Goal: Task Accomplishment & Management: Complete application form

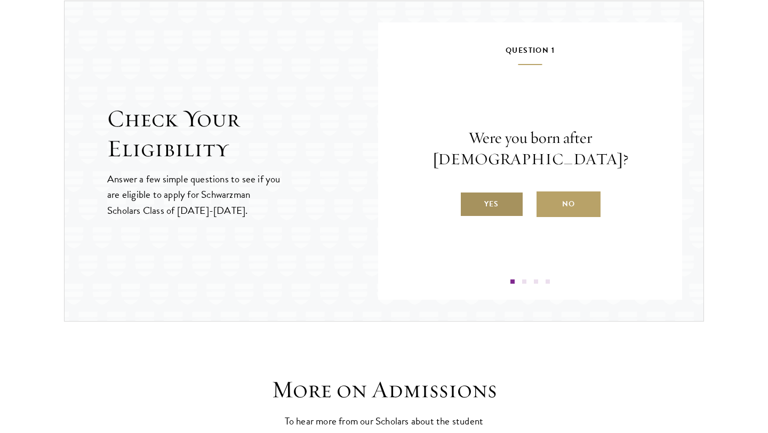
click at [495, 191] on label "Yes" at bounding box center [492, 204] width 64 height 26
click at [469, 192] on input "Yes" at bounding box center [465, 197] width 10 height 10
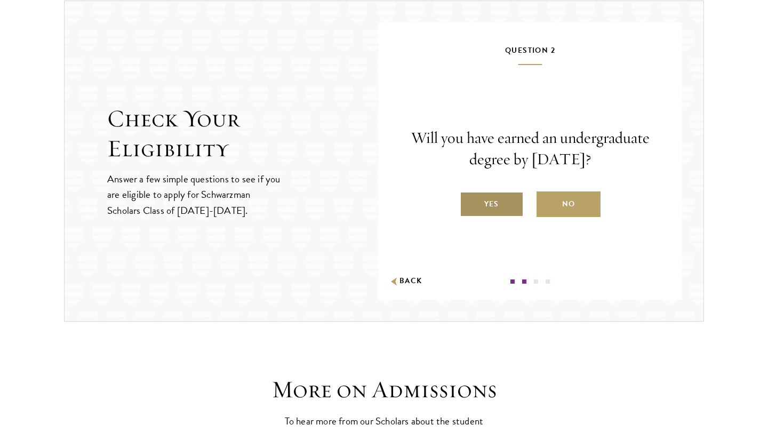
click at [489, 206] on label "Yes" at bounding box center [492, 204] width 64 height 26
click at [469, 202] on input "Yes" at bounding box center [465, 197] width 10 height 10
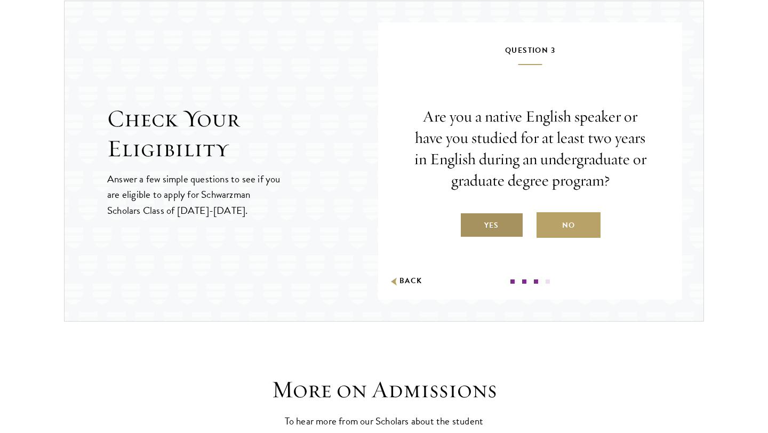
click at [497, 225] on label "Yes" at bounding box center [492, 225] width 64 height 26
click at [469, 223] on input "Yes" at bounding box center [465, 219] width 10 height 10
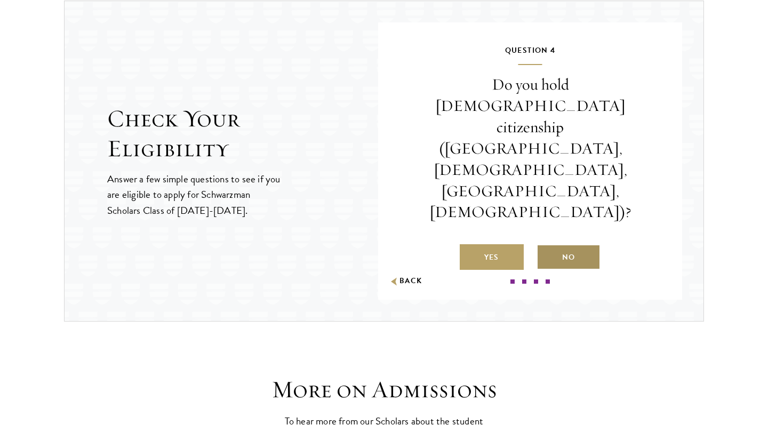
click at [566, 244] on label "No" at bounding box center [568, 257] width 64 height 26
click at [546, 246] on input "No" at bounding box center [541, 251] width 10 height 10
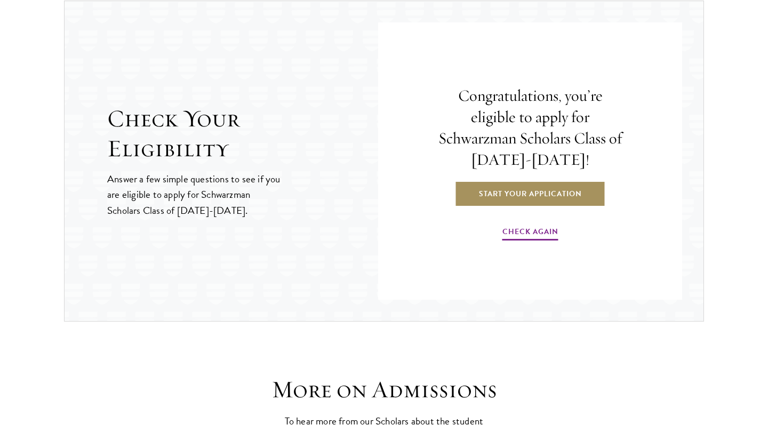
click at [552, 195] on link "Start Your Application" at bounding box center [530, 194] width 151 height 26
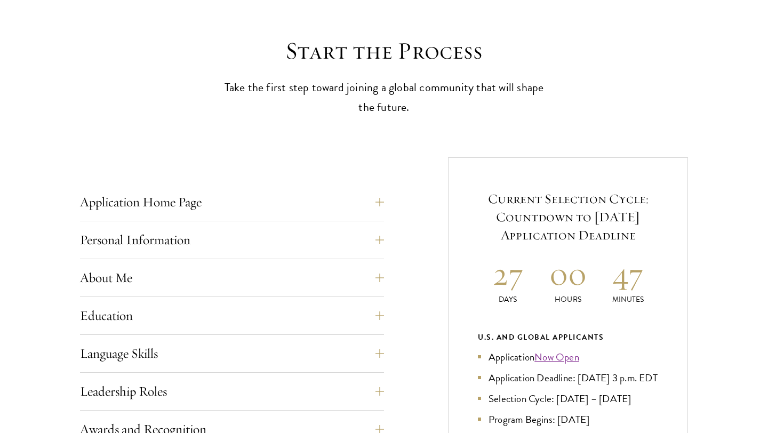
scroll to position [307, 0]
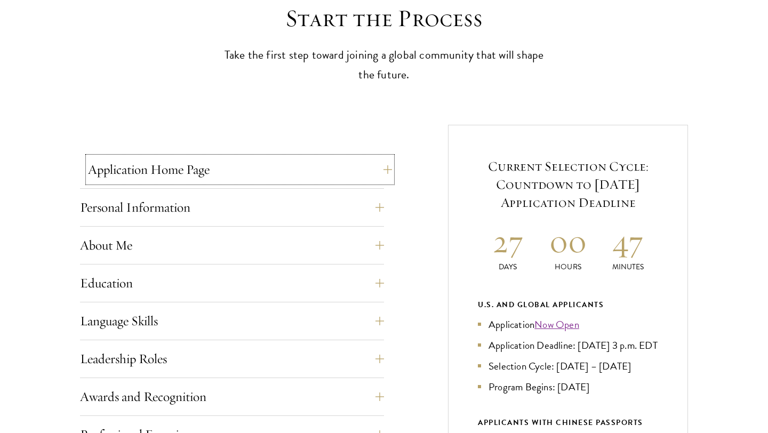
click at [257, 170] on button "Application Home Page" at bounding box center [240, 170] width 304 height 26
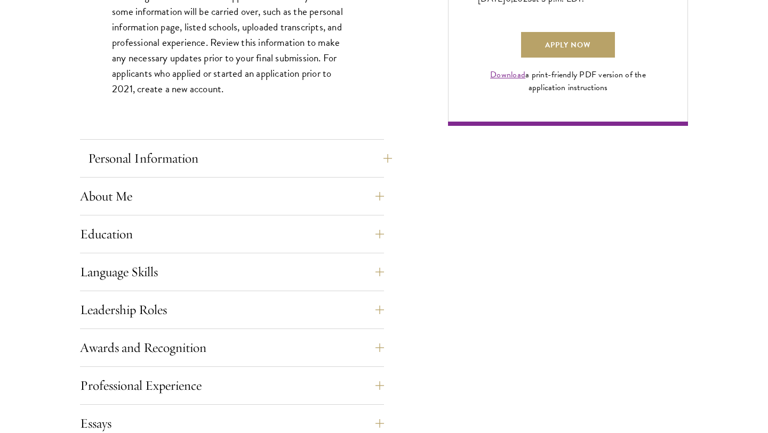
scroll to position [840, 0]
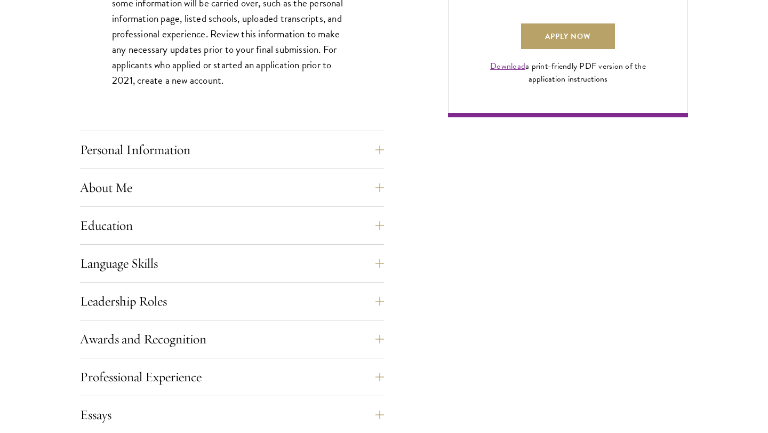
click at [302, 288] on div "Application Home Page The online application form must be completed in English.…" at bounding box center [232, 161] width 304 height 1076
click at [301, 303] on button "Leadership Roles" at bounding box center [240, 301] width 304 height 26
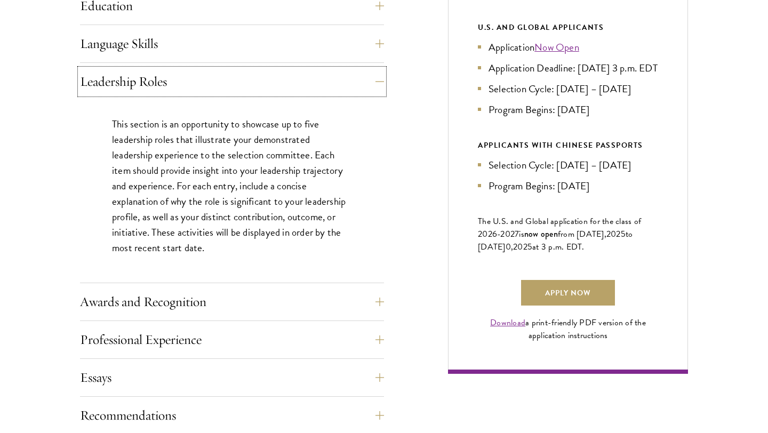
scroll to position [585, 0]
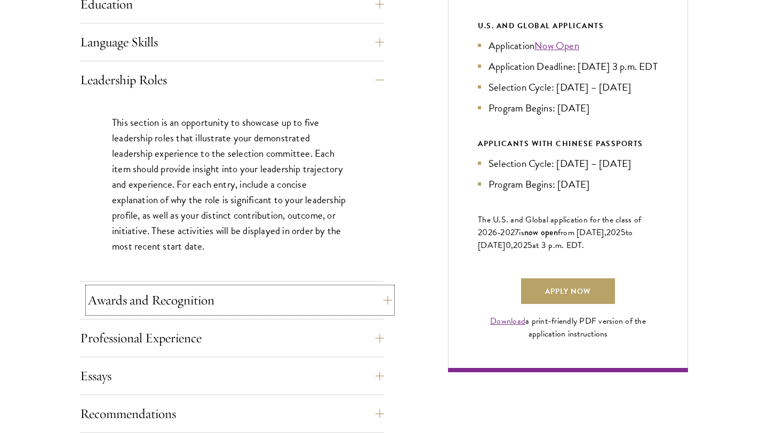
click at [372, 294] on button "Awards and Recognition" at bounding box center [240, 300] width 304 height 26
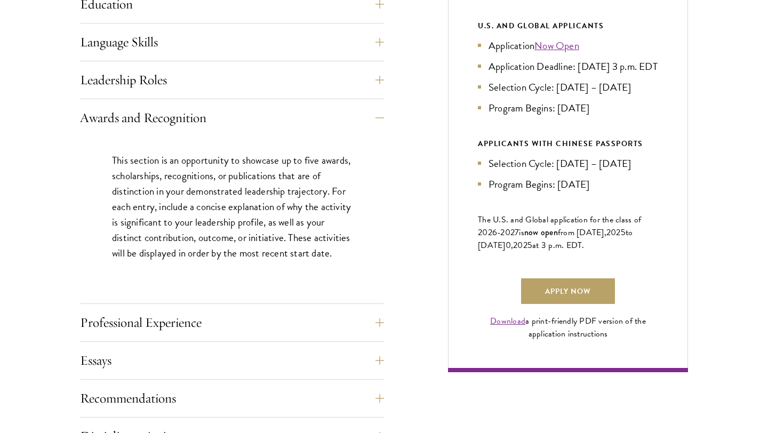
click at [431, 276] on div "Application Home Page The online application form must be completed in English.…" at bounding box center [384, 245] width 608 height 799
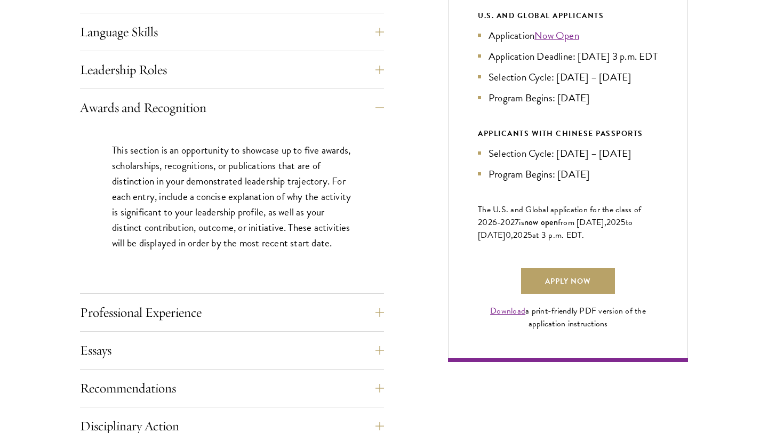
scroll to position [599, 0]
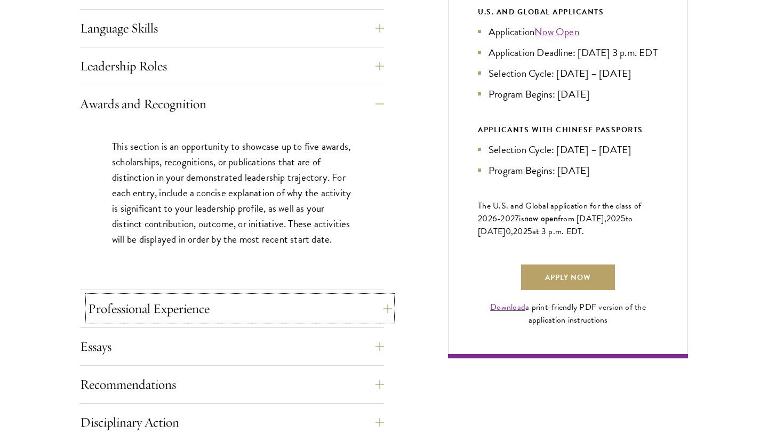
click at [357, 304] on button "Professional Experience" at bounding box center [240, 309] width 304 height 26
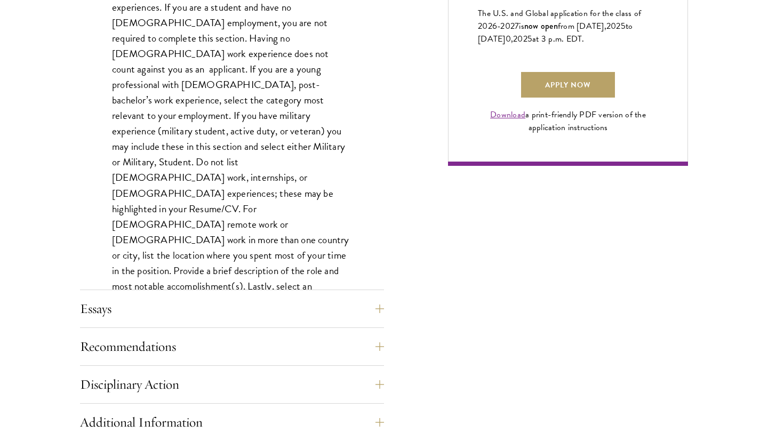
scroll to position [816, 0]
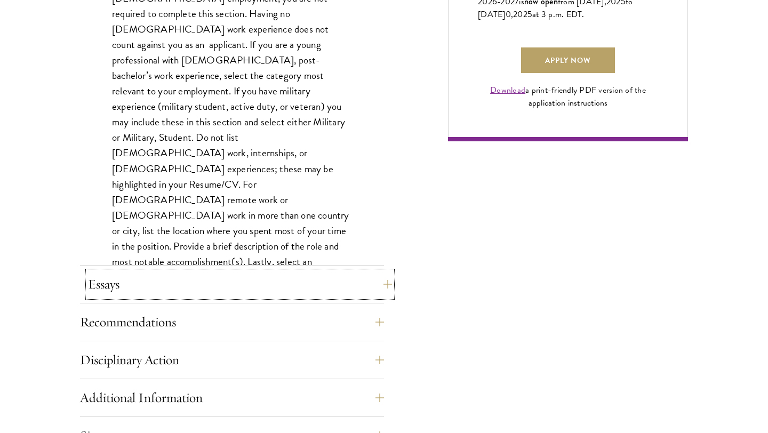
click at [319, 285] on button "Essays" at bounding box center [240, 284] width 304 height 26
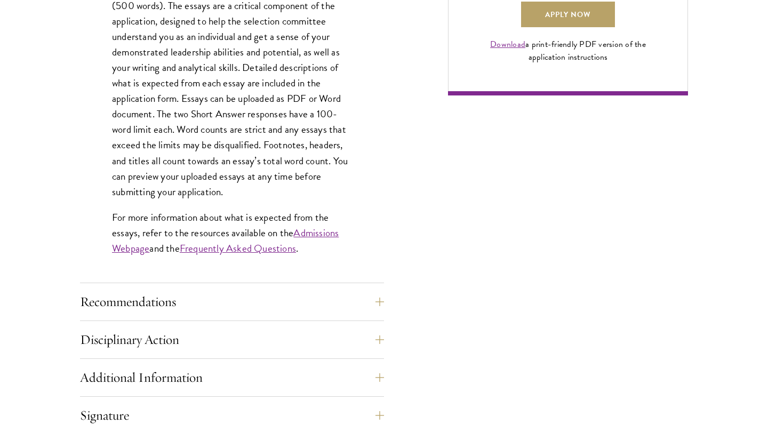
scroll to position [863, 0]
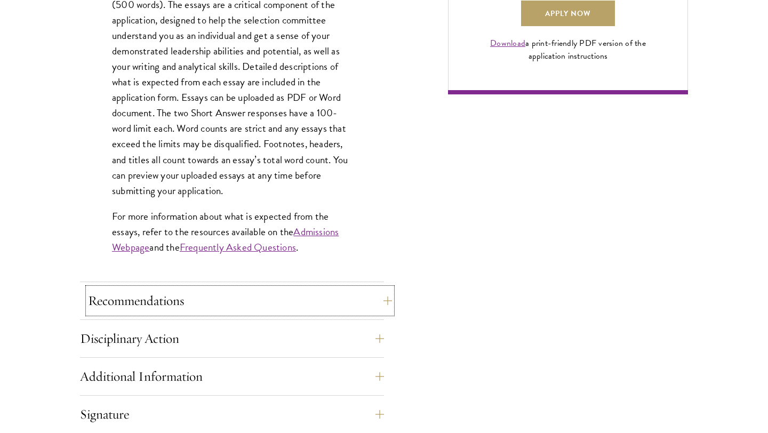
click at [335, 301] on button "Recommendations" at bounding box center [240, 301] width 304 height 26
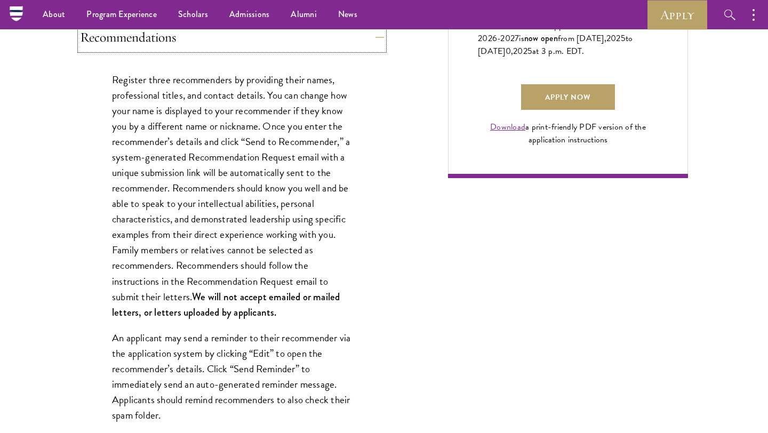
scroll to position [763, 0]
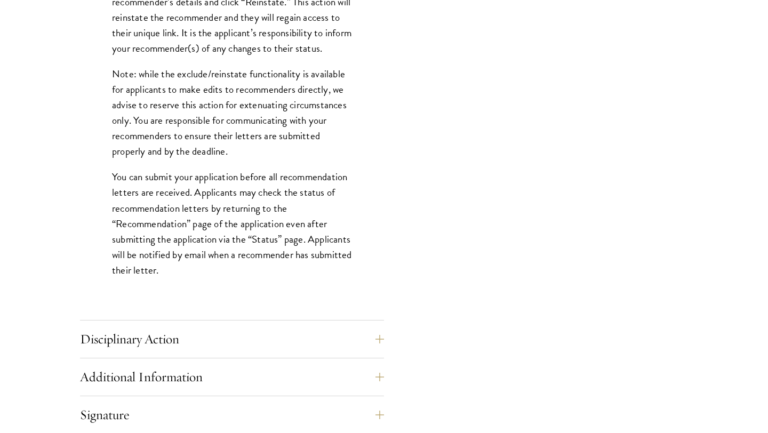
scroll to position [1442, 0]
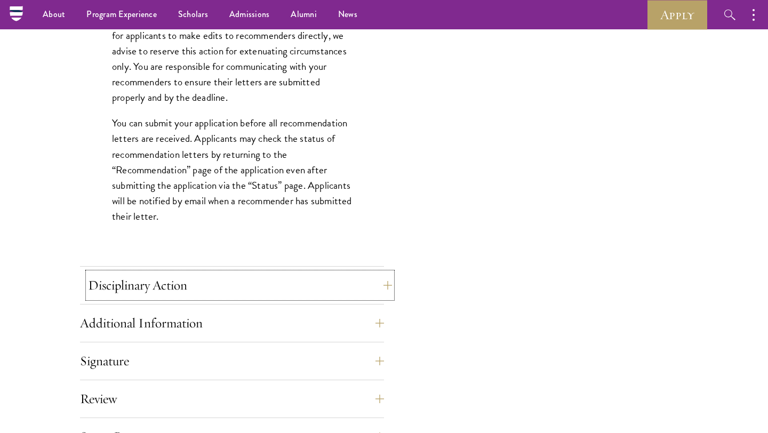
click at [348, 291] on button "Disciplinary Action" at bounding box center [240, 285] width 304 height 26
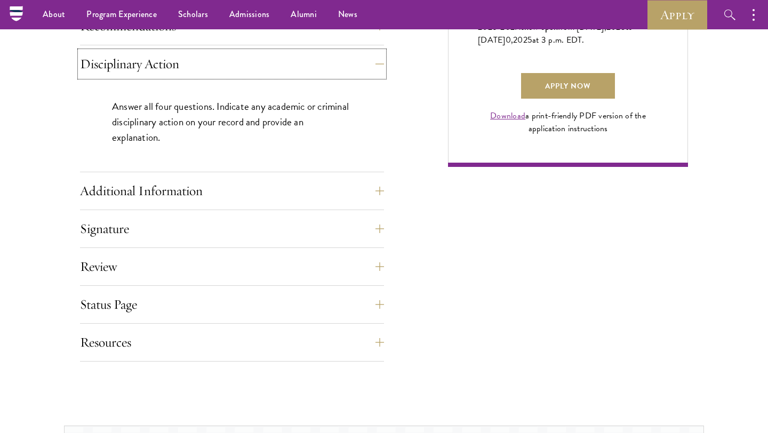
scroll to position [779, 0]
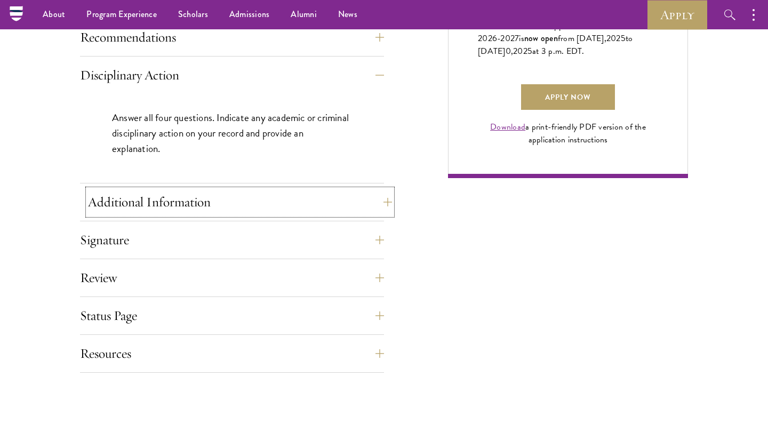
click at [382, 203] on button "Additional Information" at bounding box center [240, 202] width 304 height 26
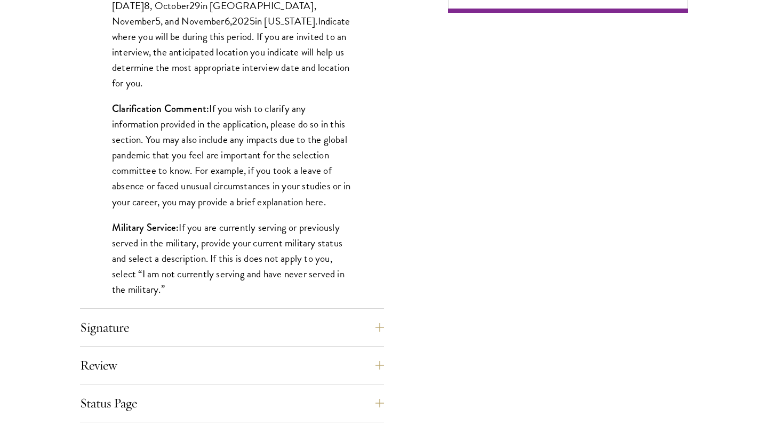
scroll to position [955, 0]
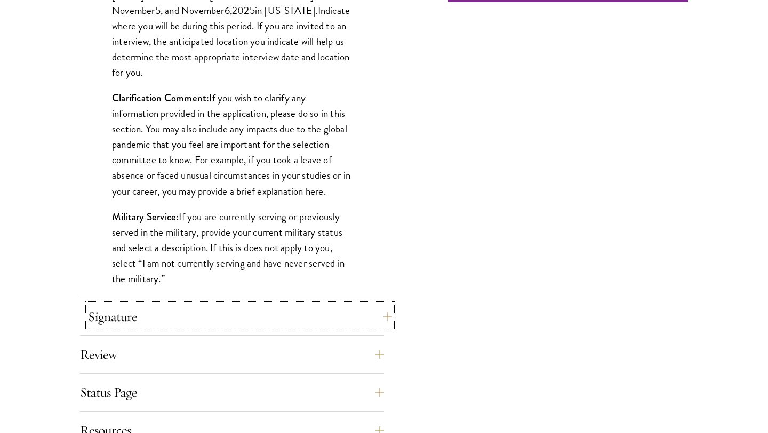
click at [349, 318] on button "Signature" at bounding box center [240, 317] width 304 height 26
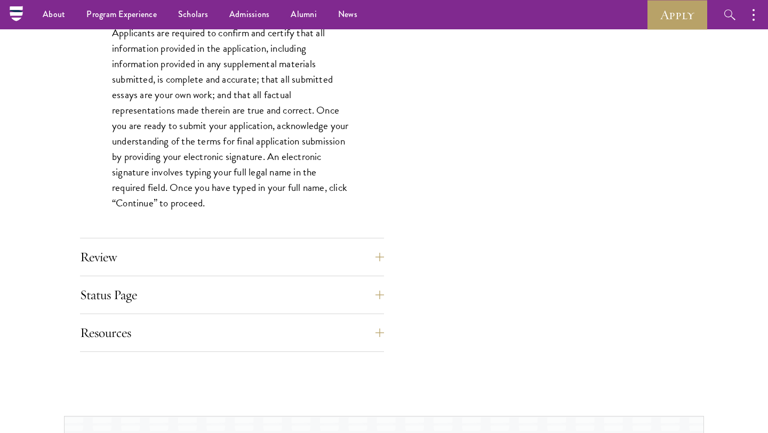
scroll to position [931, 0]
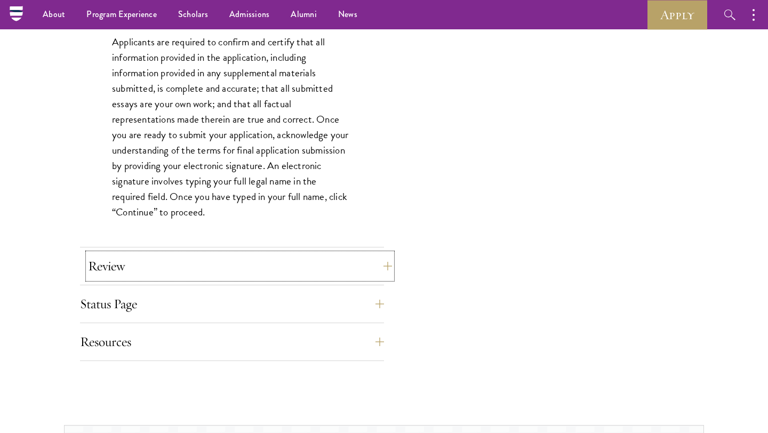
click at [354, 271] on button "Review" at bounding box center [240, 266] width 304 height 26
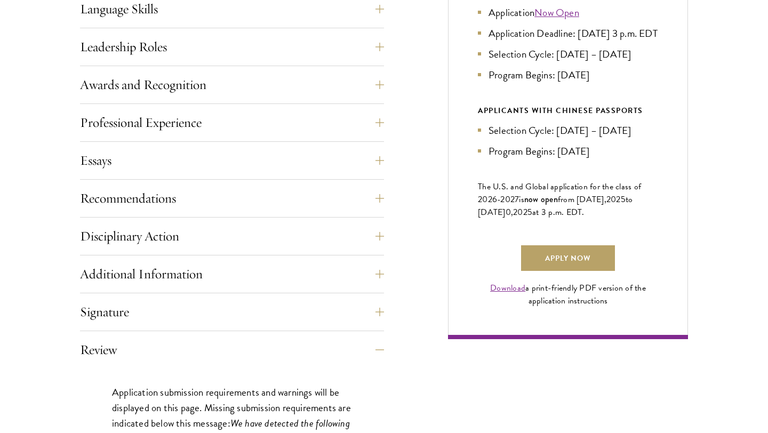
scroll to position [626, 0]
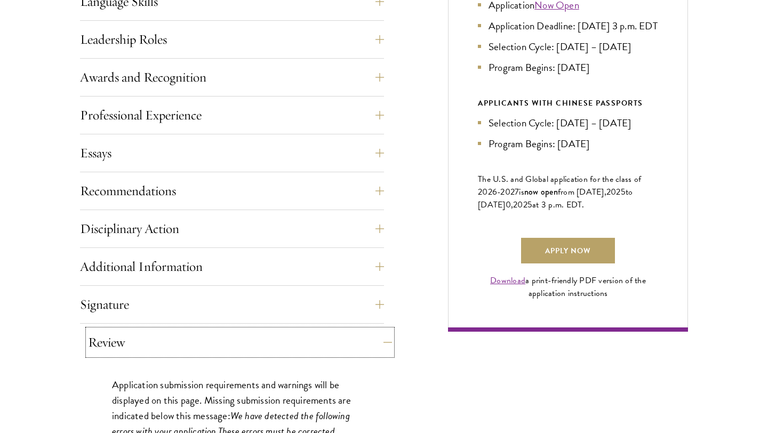
click at [381, 335] on button "Review" at bounding box center [240, 342] width 304 height 26
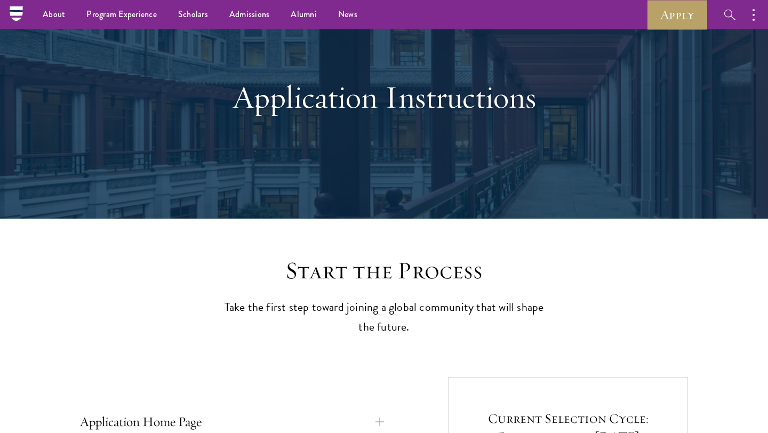
scroll to position [0, 0]
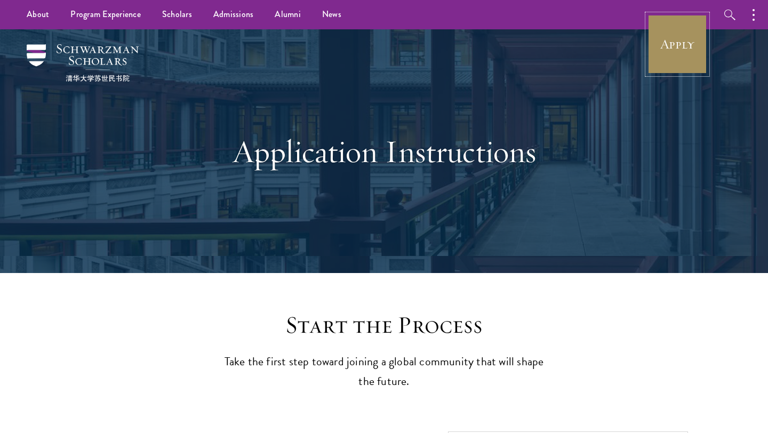
click at [670, 39] on link "Apply" at bounding box center [677, 44] width 60 height 60
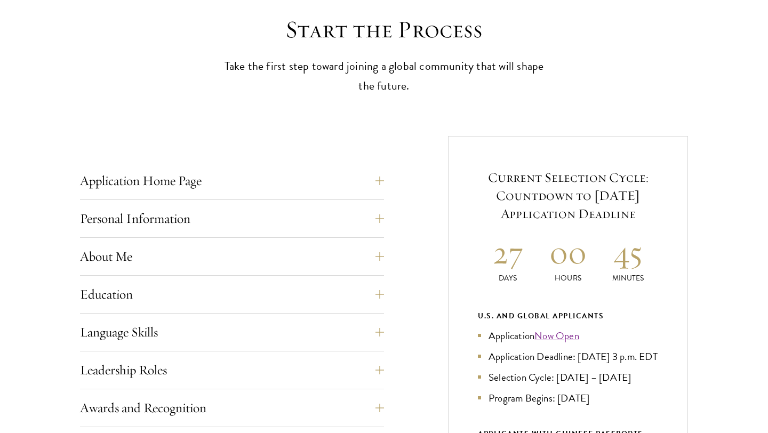
scroll to position [302, 0]
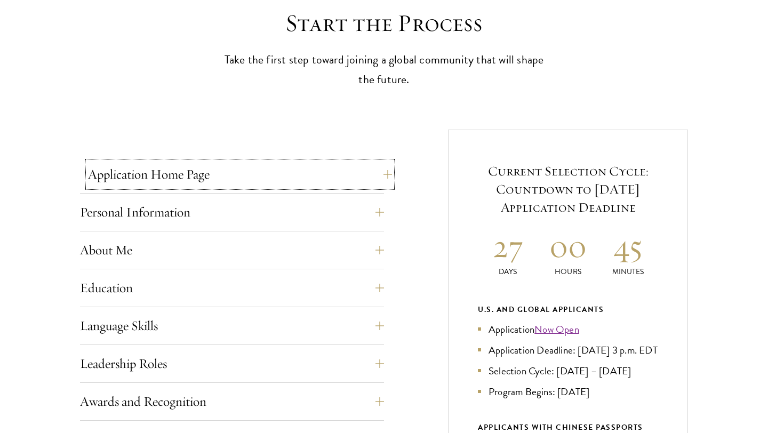
click at [293, 172] on button "Application Home Page" at bounding box center [240, 175] width 304 height 26
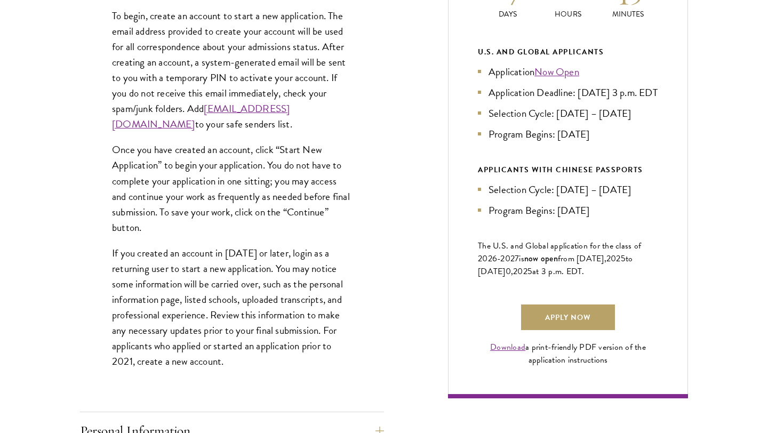
scroll to position [569, 0]
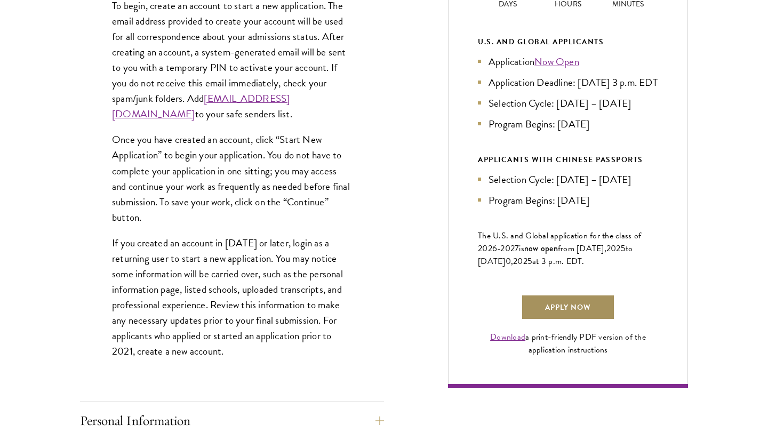
click at [564, 320] on link "Apply Now" at bounding box center [568, 307] width 94 height 26
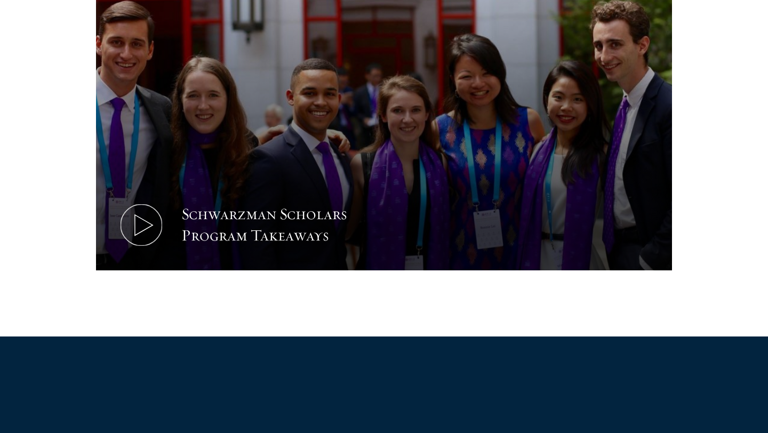
scroll to position [581, 0]
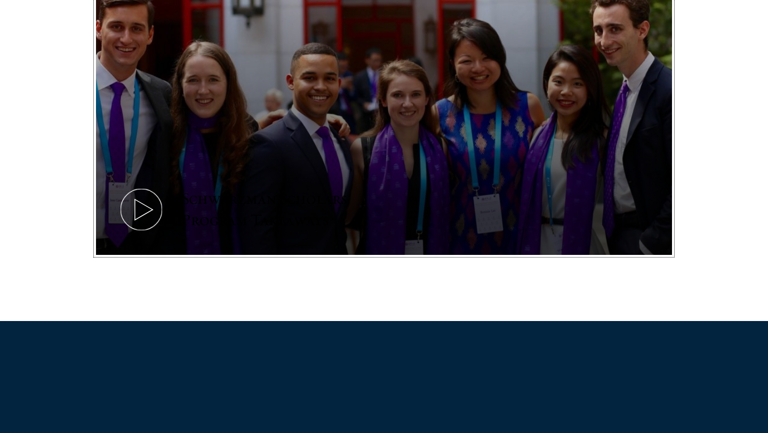
click at [139, 215] on icon at bounding box center [141, 210] width 48 height 48
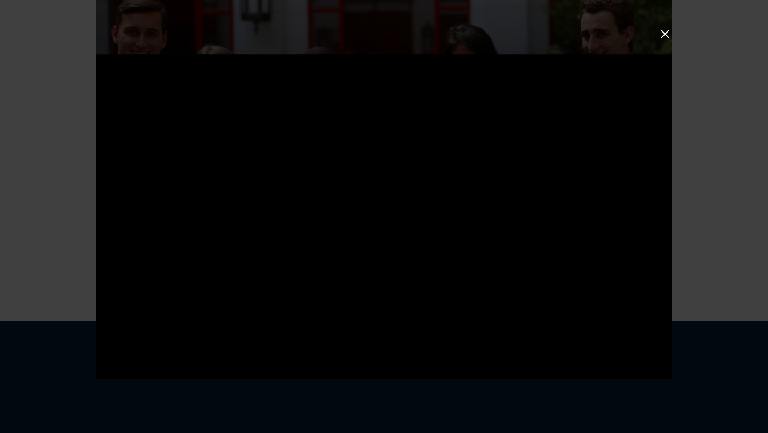
click at [664, 35] on button at bounding box center [665, 34] width 14 height 14
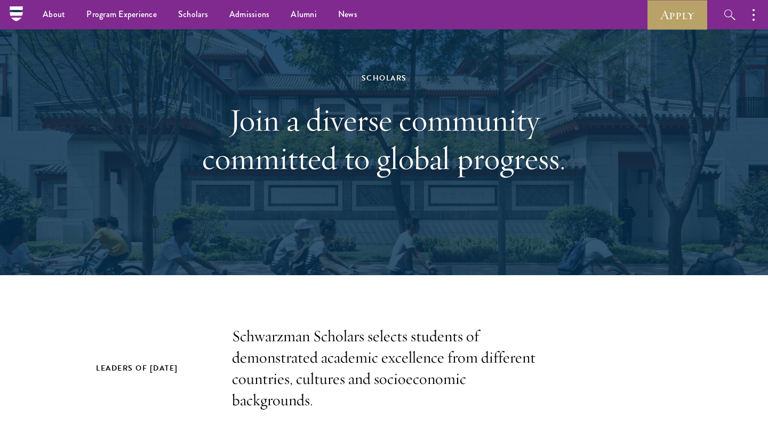
scroll to position [0, 0]
